Goal: Information Seeking & Learning: Learn about a topic

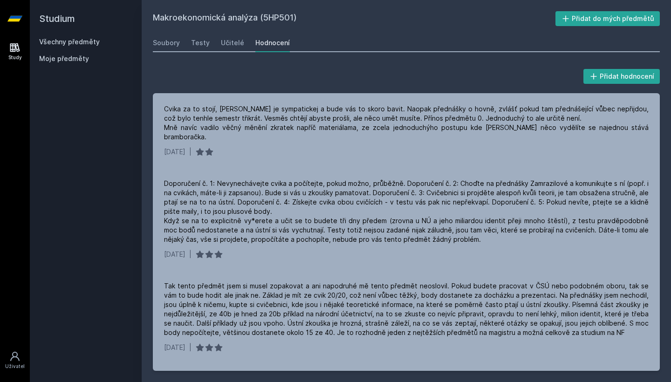
click at [92, 43] on link "Všechny předměty" at bounding box center [69, 42] width 61 height 8
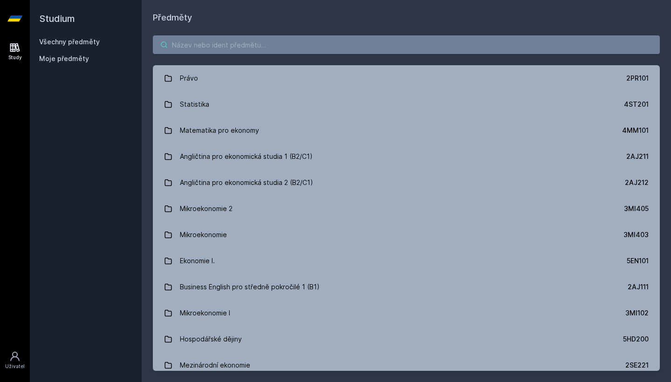
click at [250, 47] on input "search" at bounding box center [406, 44] width 507 height 19
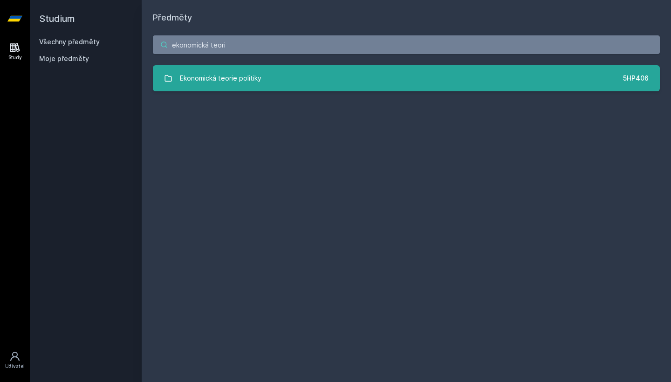
type input "ekonomická teori"
click at [257, 77] on div "Ekonomická teorie politiky" at bounding box center [220, 78] width 81 height 19
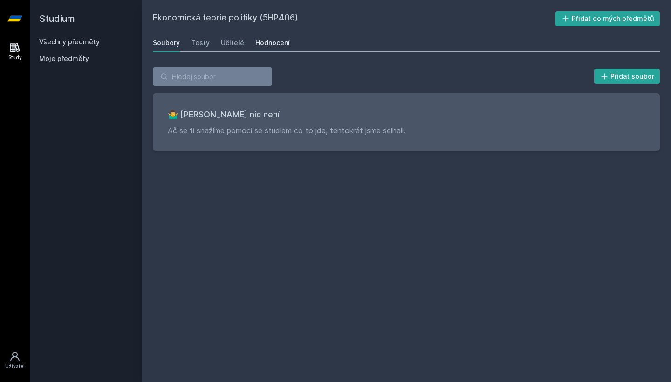
click at [271, 49] on link "Hodnocení" at bounding box center [272, 43] width 34 height 19
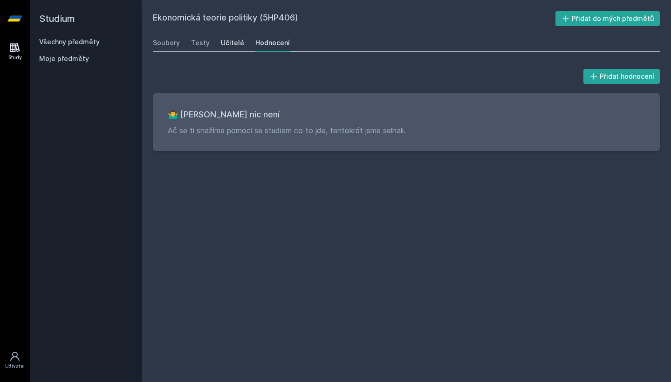
click at [222, 36] on link "Učitelé" at bounding box center [232, 43] width 23 height 19
click at [192, 38] on link "Testy" at bounding box center [200, 43] width 19 height 19
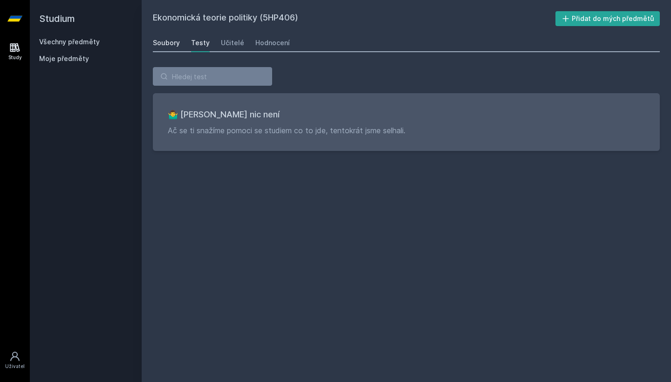
click at [166, 38] on div "Soubory" at bounding box center [166, 42] width 27 height 9
click at [81, 42] on link "Všechny předměty" at bounding box center [69, 42] width 61 height 8
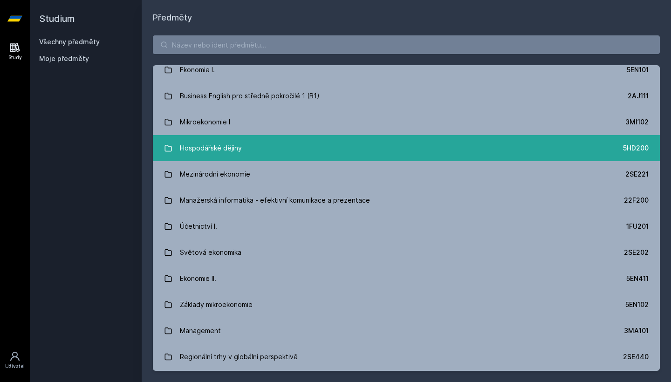
scroll to position [193, 0]
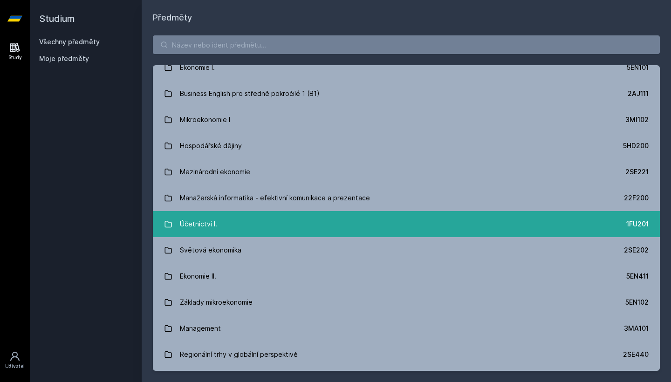
click at [237, 225] on link "Účetnictví I. 1FU201" at bounding box center [406, 224] width 507 height 26
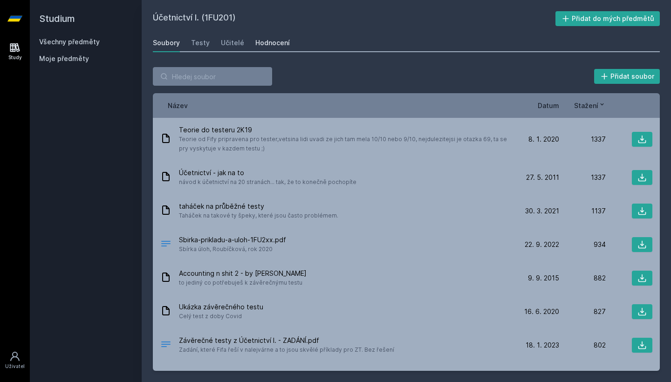
click at [260, 46] on div "Hodnocení" at bounding box center [272, 42] width 34 height 9
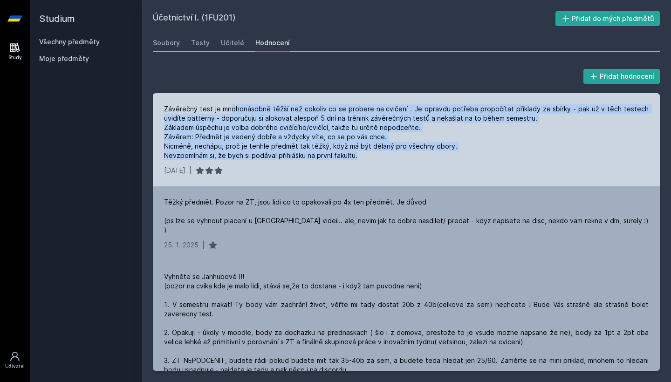
drag, startPoint x: 228, startPoint y: 107, endPoint x: 266, endPoint y: 161, distance: 66.1
click at [266, 161] on div "Závěrečný test je mnohonásobně těžší než cokoliv co se probere na cvičení . Je …" at bounding box center [406, 139] width 507 height 93
click at [266, 162] on div "Závěrečný test je mnohonásobně těžší než cokoliv co se probere na cvičení . Je …" at bounding box center [406, 139] width 507 height 93
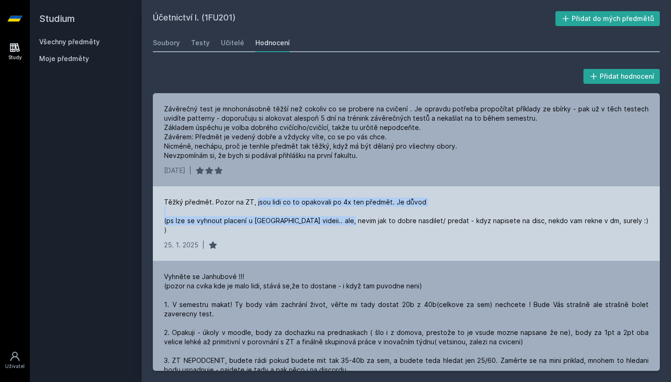
drag, startPoint x: 254, startPoint y: 203, endPoint x: 340, endPoint y: 218, distance: 87.0
click at [340, 218] on div "Těžký předmět. Pozor na ZT, jsou lidi co to opakovali po 4x ten předmět. Je dův…" at bounding box center [406, 215] width 484 height 37
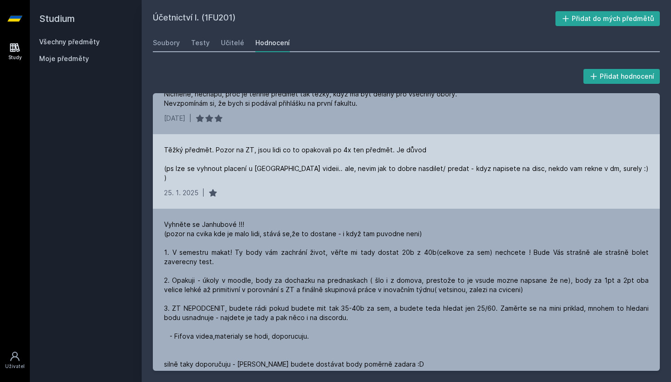
scroll to position [58, 0]
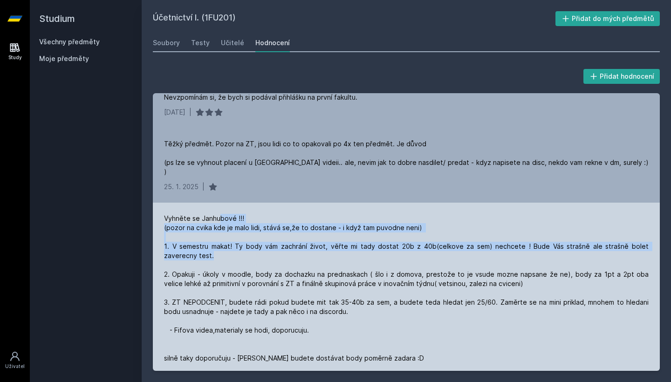
drag, startPoint x: 220, startPoint y: 207, endPoint x: 236, endPoint y: 244, distance: 41.1
click at [236, 244] on div "Vyhněte se Janhubové !!! (pozor na cvika kde je malo lidi, stává se,že to dosta…" at bounding box center [406, 298] width 484 height 168
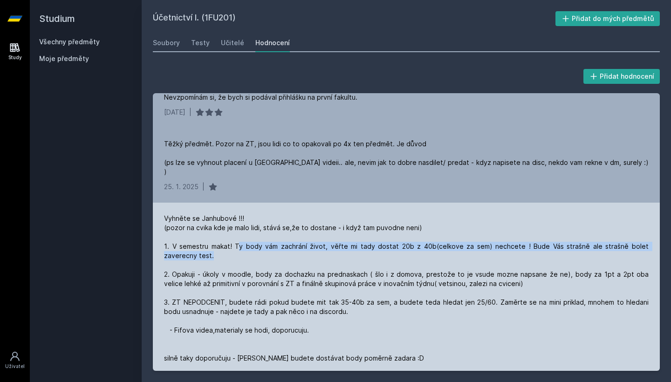
drag, startPoint x: 236, startPoint y: 244, endPoint x: 236, endPoint y: 240, distance: 4.7
click at [236, 240] on div "Vyhněte se Janhubové !!! (pozor na cvika kde je malo lidi, stává se,že to dosta…" at bounding box center [406, 298] width 484 height 168
click at [236, 242] on div "Vyhněte se Janhubové !!! (pozor na cvika kde je malo lidi, stává se,že to dosta…" at bounding box center [406, 298] width 484 height 168
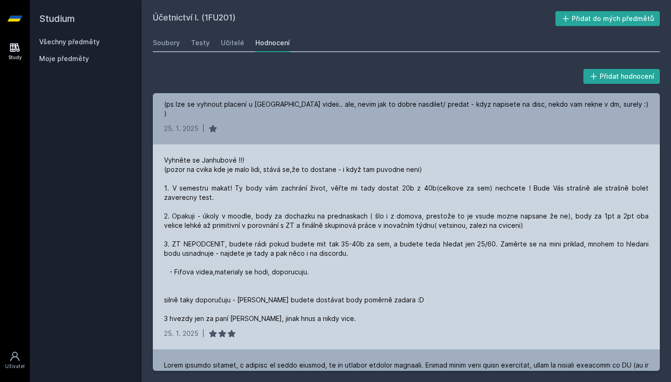
scroll to position [117, 0]
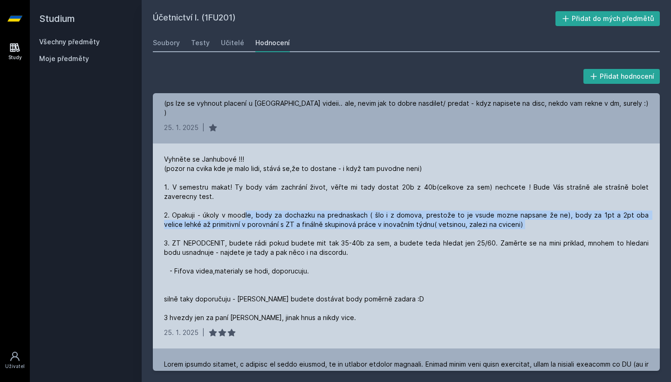
drag, startPoint x: 245, startPoint y: 201, endPoint x: 257, endPoint y: 227, distance: 28.6
click at [257, 227] on div "Vyhněte se Janhubové !!! (pozor na cvika kde je malo lidi, stává se,že to dosta…" at bounding box center [406, 239] width 484 height 168
drag, startPoint x: 257, startPoint y: 228, endPoint x: 256, endPoint y: 205, distance: 22.8
click at [256, 205] on div "Vyhněte se Janhubové !!! (pozor na cvika kde je malo lidi, stává se,že to dosta…" at bounding box center [406, 239] width 484 height 168
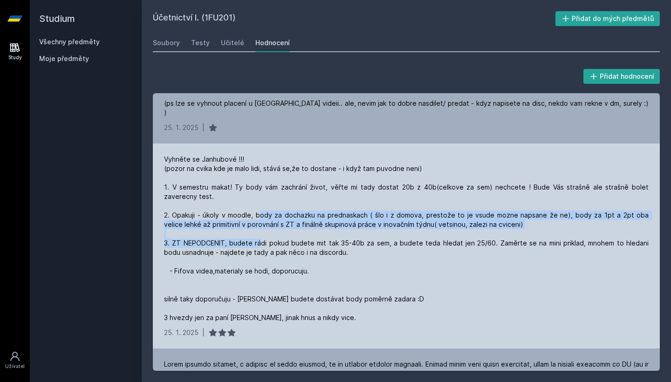
click at [256, 205] on div "Vyhněte se Janhubové !!! (pozor na cvika kde je malo lidi, stává se,že to dosta…" at bounding box center [406, 239] width 484 height 168
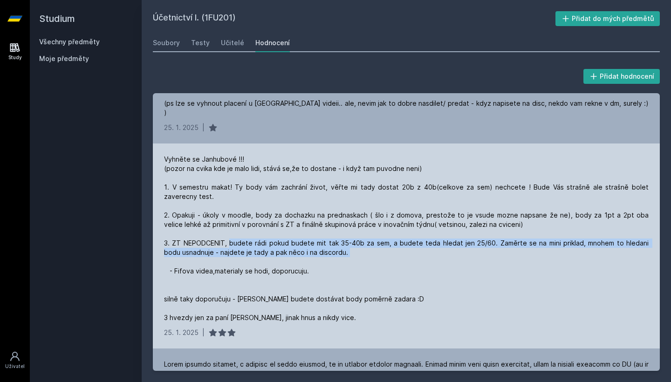
drag, startPoint x: 227, startPoint y: 232, endPoint x: 247, endPoint y: 256, distance: 30.7
click at [247, 256] on div "Vyhněte se Janhubové !!! (pozor na cvika kde je malo lidi, stává se,že to dosta…" at bounding box center [406, 239] width 484 height 168
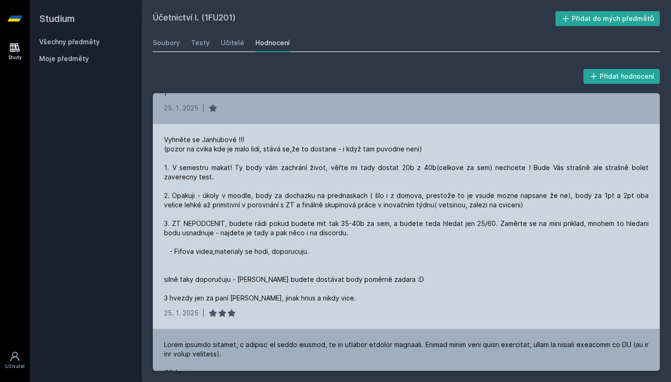
scroll to position [138, 0]
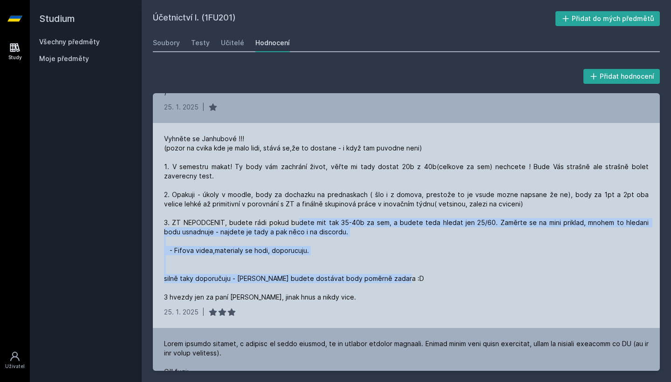
drag, startPoint x: 294, startPoint y: 212, endPoint x: 313, endPoint y: 277, distance: 67.9
click at [313, 277] on div "Vyhněte se Janhubové !!! (pozor na cvika kde je malo lidi, stává se,že to dosta…" at bounding box center [406, 218] width 484 height 168
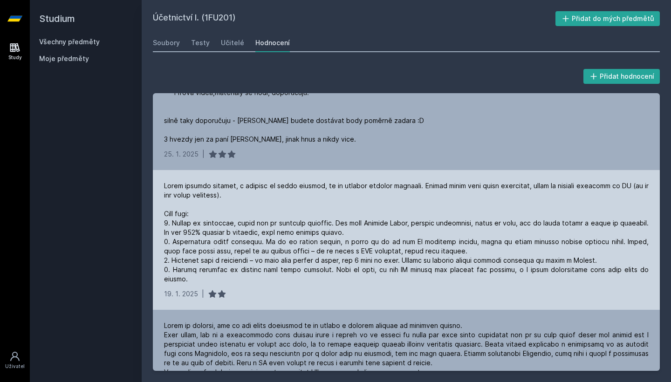
scroll to position [306, 0]
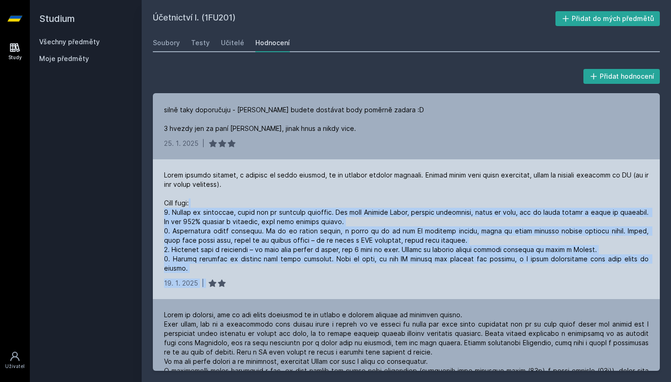
drag, startPoint x: 305, startPoint y: 275, endPoint x: 301, endPoint y: 191, distance: 84.4
click at [301, 191] on div "[DATE] |" at bounding box center [406, 229] width 507 height 140
click at [301, 191] on div at bounding box center [406, 221] width 484 height 102
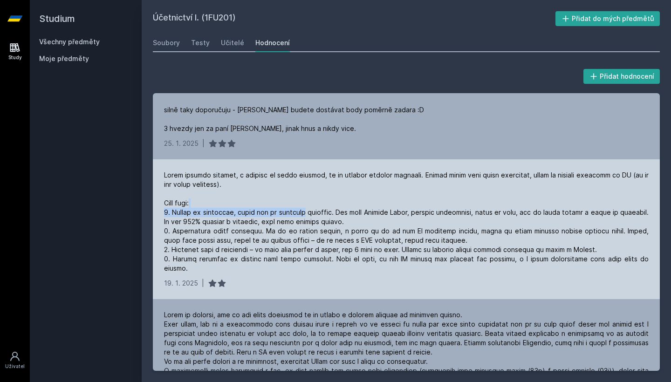
drag, startPoint x: 301, startPoint y: 191, endPoint x: 301, endPoint y: 203, distance: 11.6
click at [301, 203] on div at bounding box center [406, 221] width 484 height 102
click at [304, 211] on div at bounding box center [406, 221] width 484 height 102
click at [340, 211] on div at bounding box center [406, 221] width 484 height 102
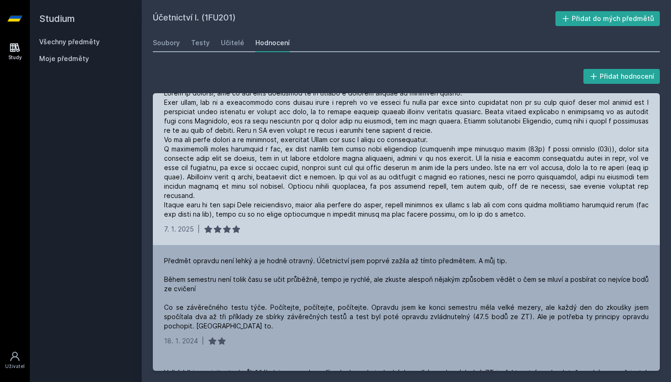
scroll to position [529, 0]
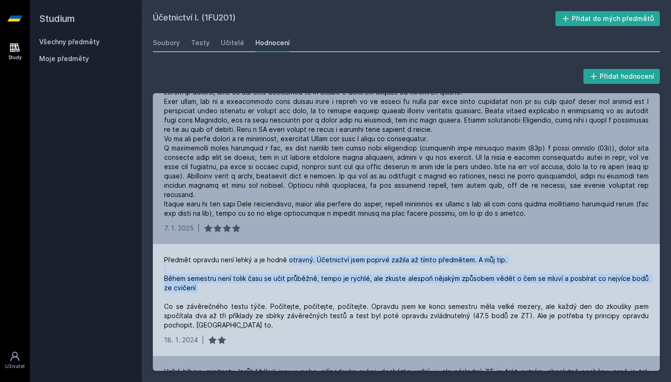
drag, startPoint x: 286, startPoint y: 239, endPoint x: 283, endPoint y: 275, distance: 35.5
click at [283, 275] on div "Předmět opravdu není lehký a je hodně otravný. Účetnictví jsem poprvé zažila až…" at bounding box center [406, 292] width 484 height 75
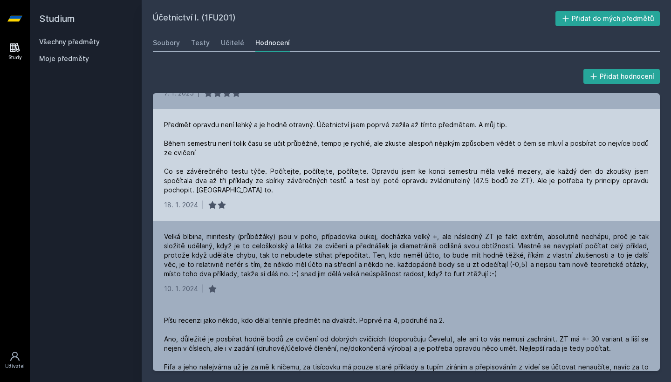
scroll to position [671, 0]
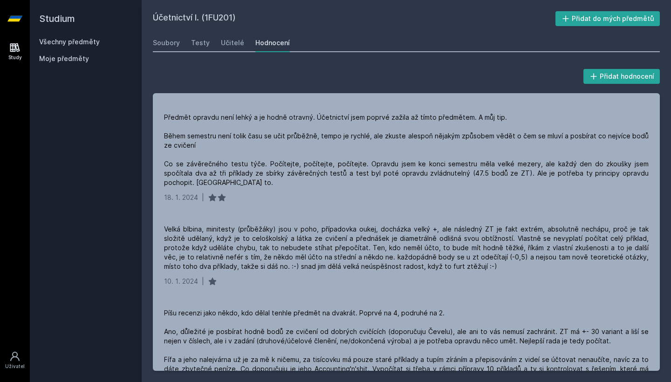
click at [86, 45] on link "Všechny předměty" at bounding box center [69, 42] width 61 height 8
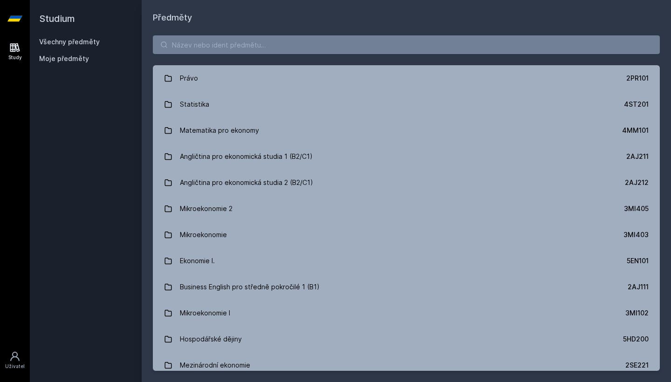
click at [241, 56] on div "Právo 2PR101 Statistika 4ST201 Matematika pro ekonomy 4MM101 Angličtina pro eko…" at bounding box center [406, 203] width 529 height 358
click at [247, 47] on input "search" at bounding box center [406, 44] width 507 height 19
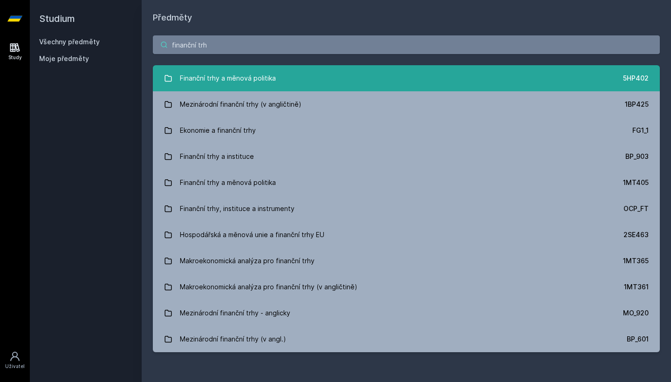
type input "finanční trh"
click at [260, 74] on div "Finanční trhy a měnová politika" at bounding box center [228, 78] width 96 height 19
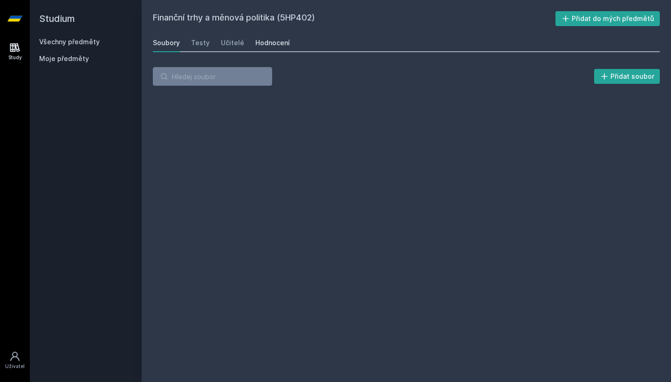
click at [274, 46] on div "Hodnocení" at bounding box center [272, 42] width 34 height 9
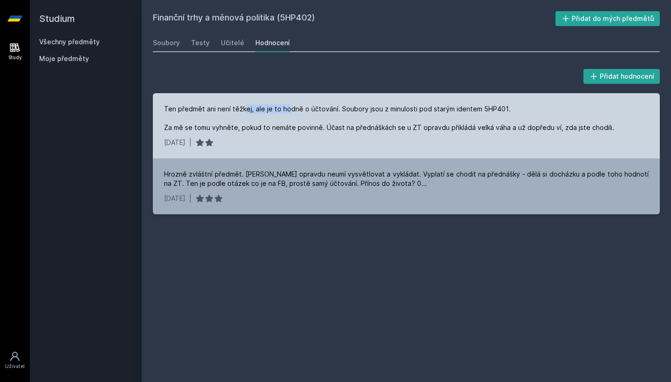
drag, startPoint x: 243, startPoint y: 109, endPoint x: 287, endPoint y: 109, distance: 44.2
click at [287, 109] on div "Ten předmět ani není těžkej, ale je to hodně o účtování. Soubory jsou z minulos…" at bounding box center [389, 118] width 450 height 28
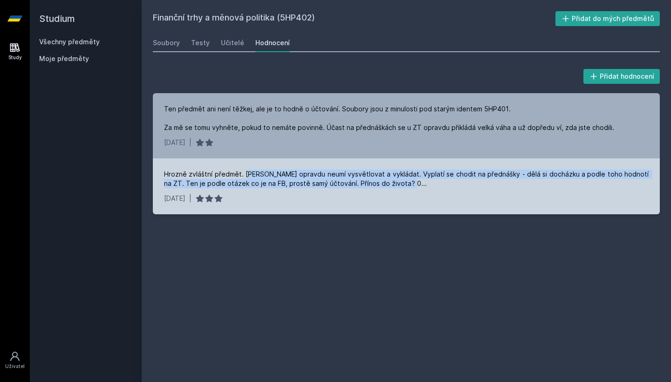
drag, startPoint x: 249, startPoint y: 173, endPoint x: 388, endPoint y: 186, distance: 139.9
click at [388, 186] on div "Hrozně zvláštní předmět. [PERSON_NAME] opravdu neumí vysvětlovat a vykládat. Vy…" at bounding box center [406, 178] width 484 height 19
drag, startPoint x: 389, startPoint y: 186, endPoint x: 305, endPoint y: 177, distance: 84.2
click at [305, 177] on div "Hrozně zvláštní předmět. [PERSON_NAME] opravdu neumí vysvětlovat a vykládat. Vy…" at bounding box center [406, 178] width 484 height 19
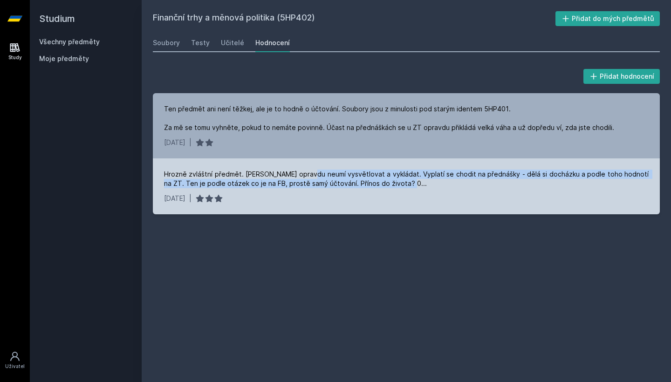
click at [305, 177] on div "Hrozně zvláštní předmět. [PERSON_NAME] opravdu neumí vysvětlovat a vykládat. Vy…" at bounding box center [406, 178] width 484 height 19
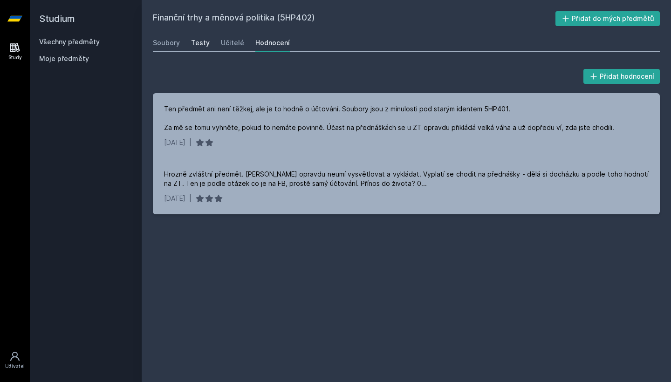
click at [202, 41] on div "Testy" at bounding box center [200, 42] width 19 height 9
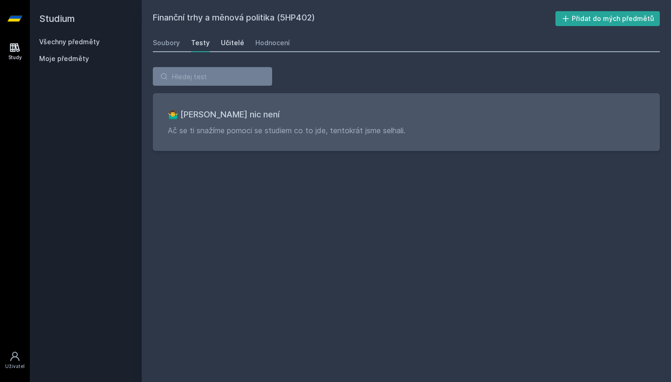
click at [224, 41] on div "Učitelé" at bounding box center [232, 42] width 23 height 9
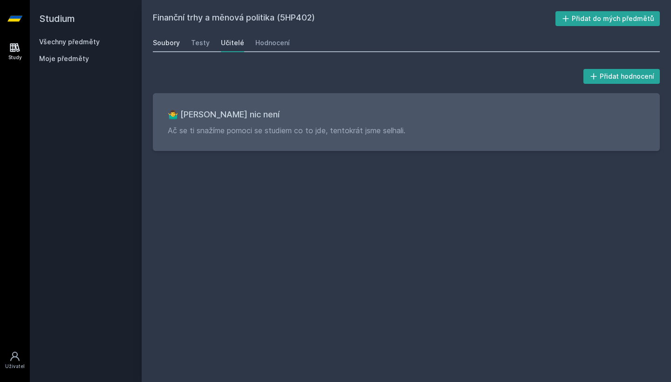
click at [174, 45] on div "Soubory" at bounding box center [166, 42] width 27 height 9
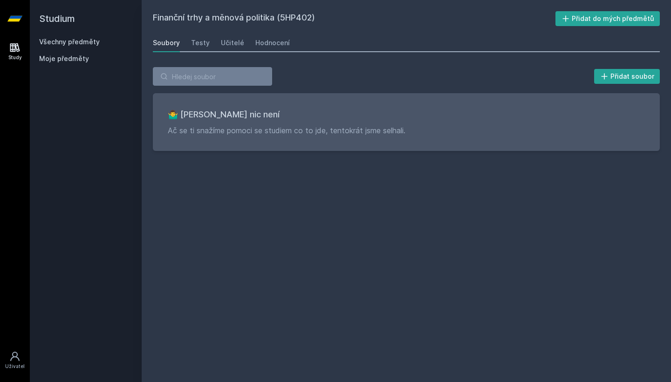
click at [95, 43] on link "Všechny předměty" at bounding box center [69, 42] width 61 height 8
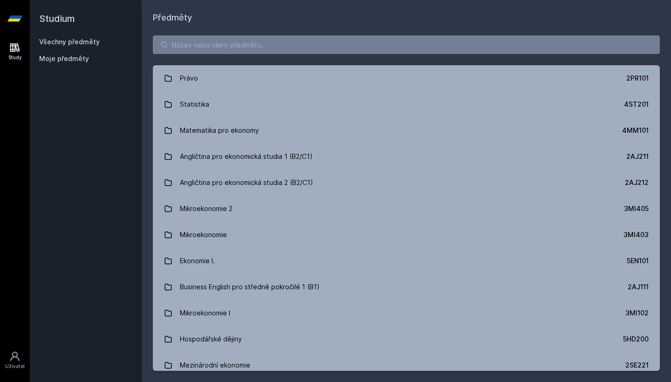
click at [231, 61] on div "Právo 2PR101 Statistika 4ST201 Matematika pro ekonomy 4MM101 Angličtina pro eko…" at bounding box center [406, 203] width 529 height 358
click at [242, 51] on input "search" at bounding box center [406, 44] width 507 height 19
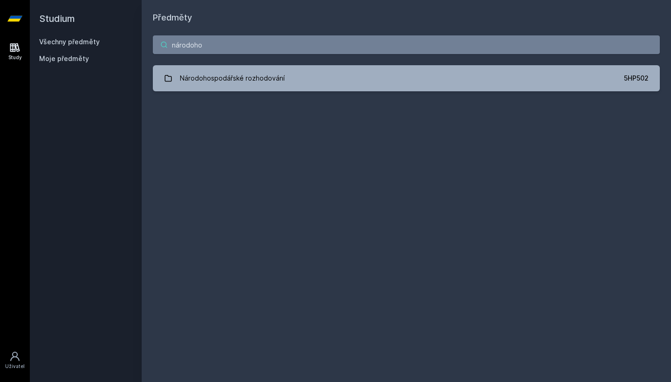
type input "národohospodářské"
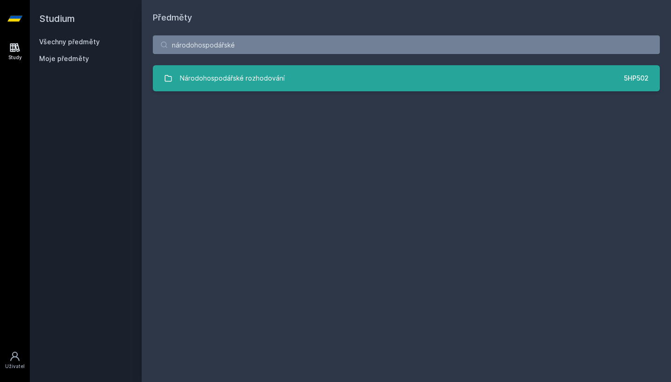
drag, startPoint x: 256, startPoint y: 94, endPoint x: 277, endPoint y: 69, distance: 31.7
click at [277, 69] on div "Národohospodářské rozhodování" at bounding box center [232, 78] width 105 height 19
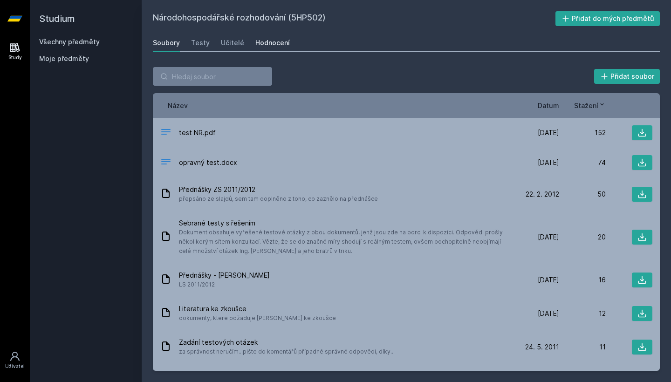
click at [273, 47] on div "Hodnocení" at bounding box center [272, 42] width 34 height 9
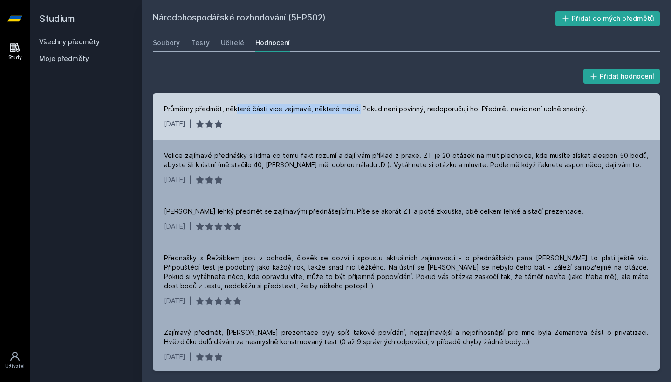
drag, startPoint x: 235, startPoint y: 107, endPoint x: 356, endPoint y: 112, distance: 121.2
click at [356, 112] on div "Průměrný předmět, některé části více zajímavé, některé méně. Pokud není povinný…" at bounding box center [375, 108] width 423 height 9
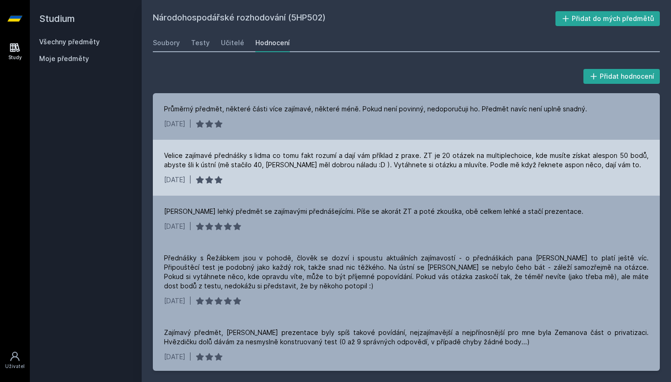
click at [332, 167] on div "Velice zajímavé přednášky s lidma co tomu fakt rozumí a dají vám příklad z prax…" at bounding box center [406, 160] width 484 height 19
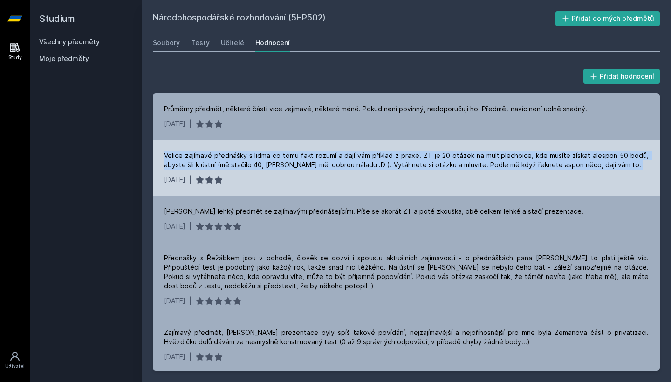
click at [332, 167] on div "Velice zajímavé přednášky s lidma co tomu fakt rozumí a dají vám příklad z prax…" at bounding box center [406, 160] width 484 height 19
click at [335, 159] on div "Velice zajímavé přednášky s lidma co tomu fakt rozumí a dají vám příklad z prax…" at bounding box center [406, 160] width 484 height 19
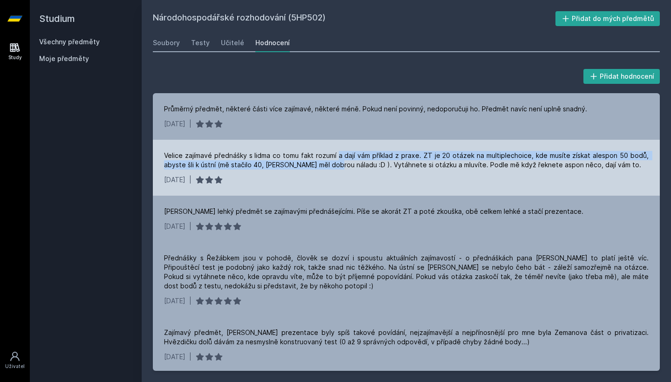
drag, startPoint x: 339, startPoint y: 155, endPoint x: 337, endPoint y: 164, distance: 9.4
click at [337, 164] on div "Velice zajímavé přednášky s lidma co tomu fakt rozumí a dají vám příklad z prax…" at bounding box center [406, 160] width 484 height 19
drag, startPoint x: 257, startPoint y: 163, endPoint x: 360, endPoint y: 163, distance: 103.4
click at [360, 163] on div "Velice zajímavé přednášky s lidma co tomu fakt rozumí a dají vám příklad z prax…" at bounding box center [406, 160] width 484 height 19
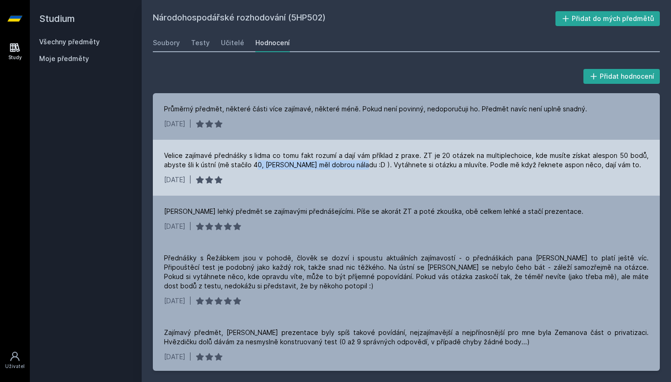
click at [360, 163] on div "Velice zajímavé přednášky s lidma co tomu fakt rozumí a dají vám příklad z prax…" at bounding box center [406, 160] width 484 height 19
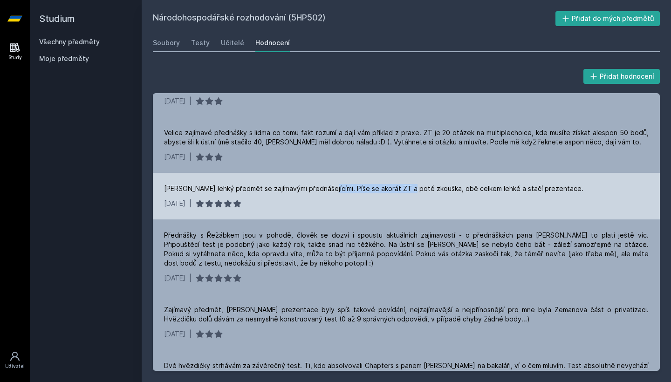
drag, startPoint x: 323, startPoint y: 190, endPoint x: 403, endPoint y: 191, distance: 79.6
click at [403, 191] on div "[PERSON_NAME] lehký předmět se zajímavými přednášejícími. Píše se akorát ZT a p…" at bounding box center [373, 188] width 419 height 9
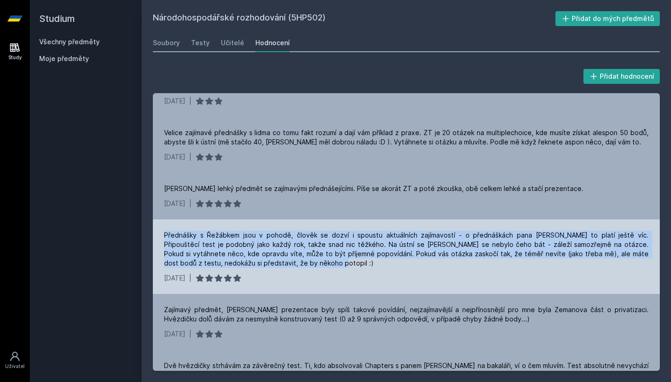
drag, startPoint x: 304, startPoint y: 267, endPoint x: 302, endPoint y: 222, distance: 45.2
click at [302, 222] on div "Přednášky s Řežábkem jsou v pohodě, člověk se dozví i spoustu aktuálních zajíma…" at bounding box center [406, 256] width 507 height 75
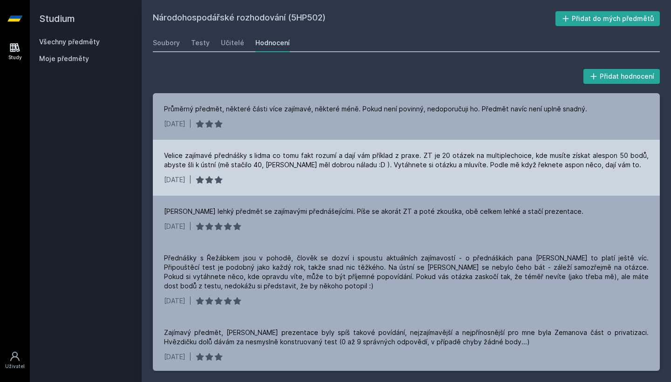
scroll to position [0, 0]
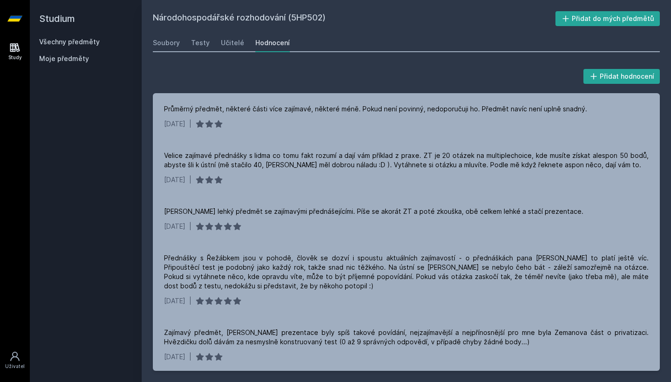
click at [90, 41] on link "Všechny předměty" at bounding box center [69, 42] width 61 height 8
